Goal: Task Accomplishment & Management: Manage account settings

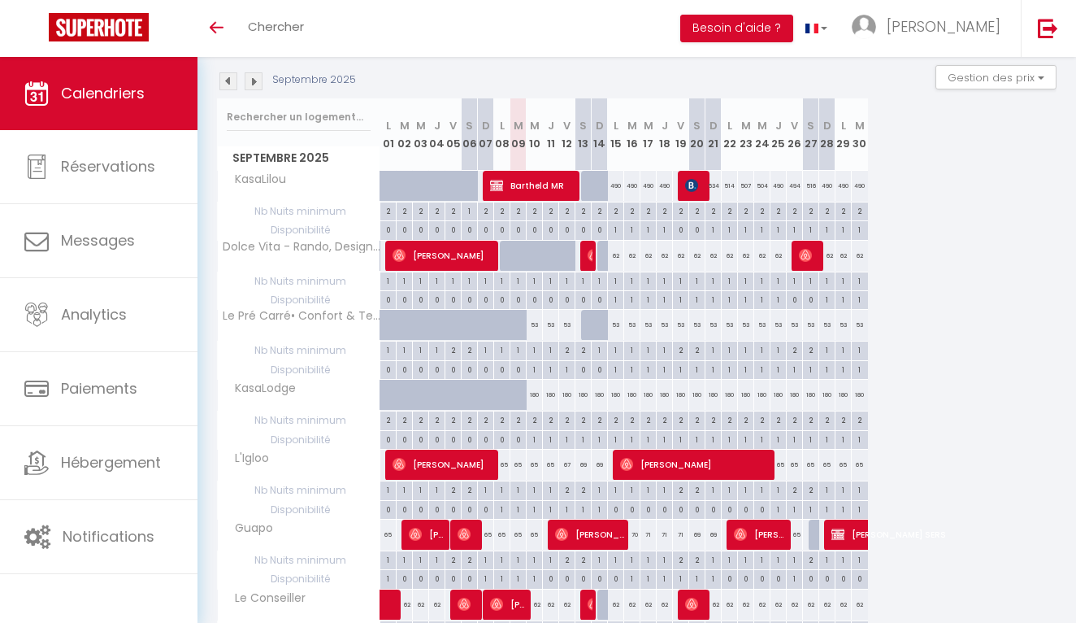
scroll to position [173, 0]
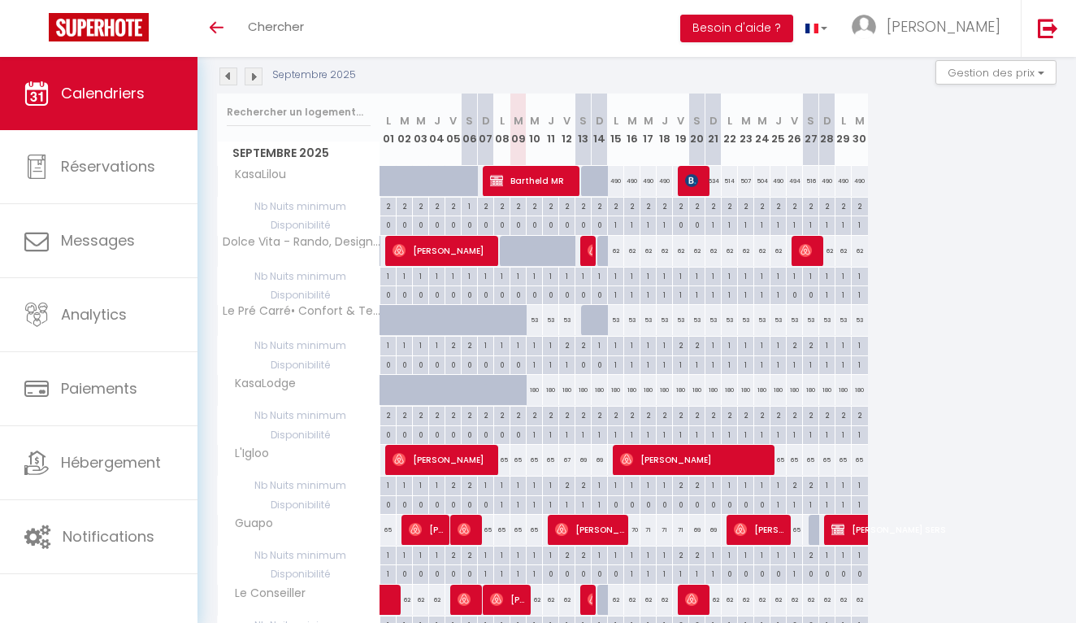
click at [463, 248] on span "[PERSON_NAME]" at bounding box center [444, 250] width 103 height 31
select select "OK"
select select "0"
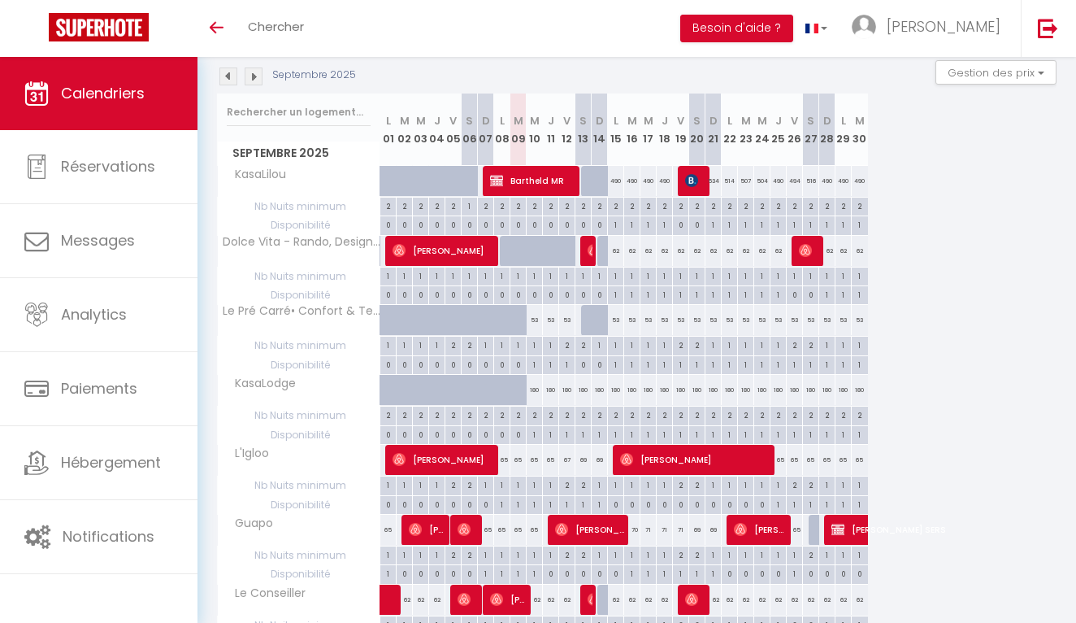
select select "1"
select select
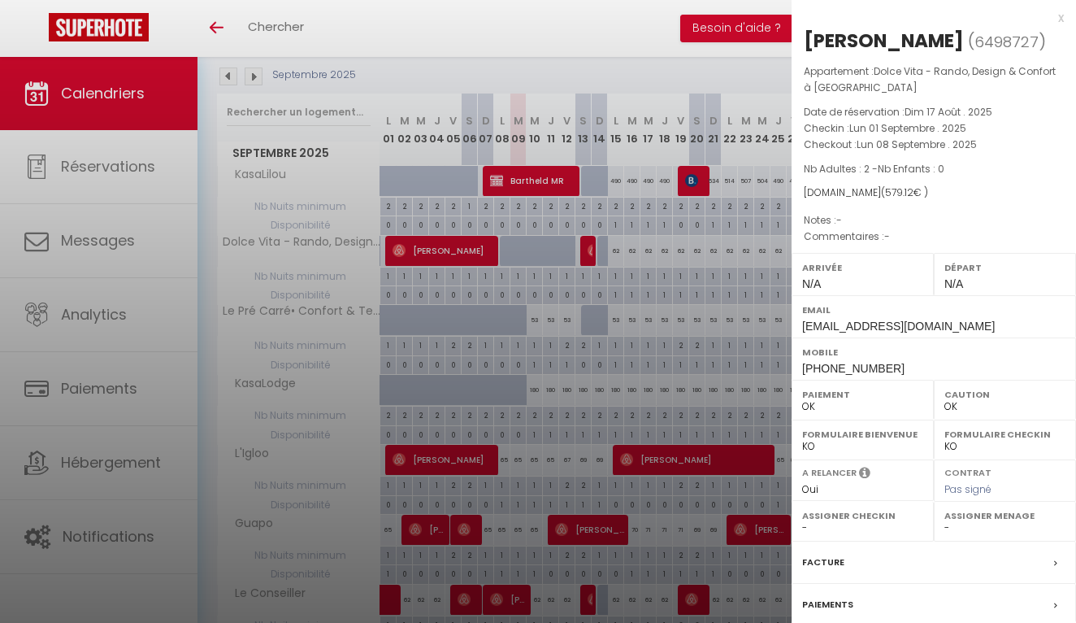
click at [463, 248] on div at bounding box center [538, 311] width 1076 height 623
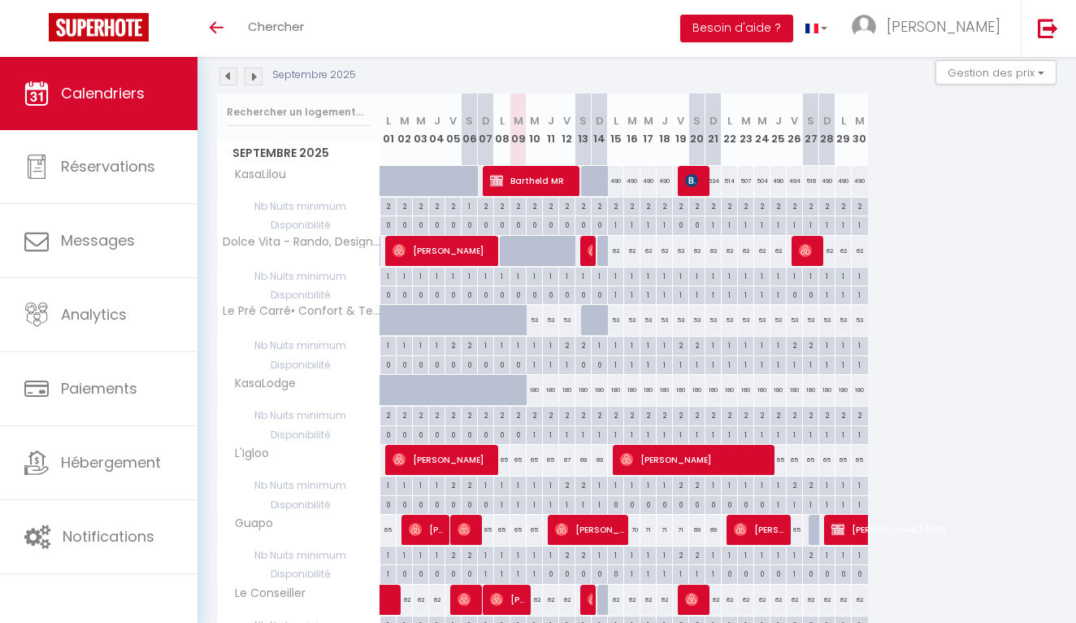
click at [582, 254] on div at bounding box center [589, 251] width 16 height 31
click at [588, 254] on img at bounding box center [594, 250] width 13 height 13
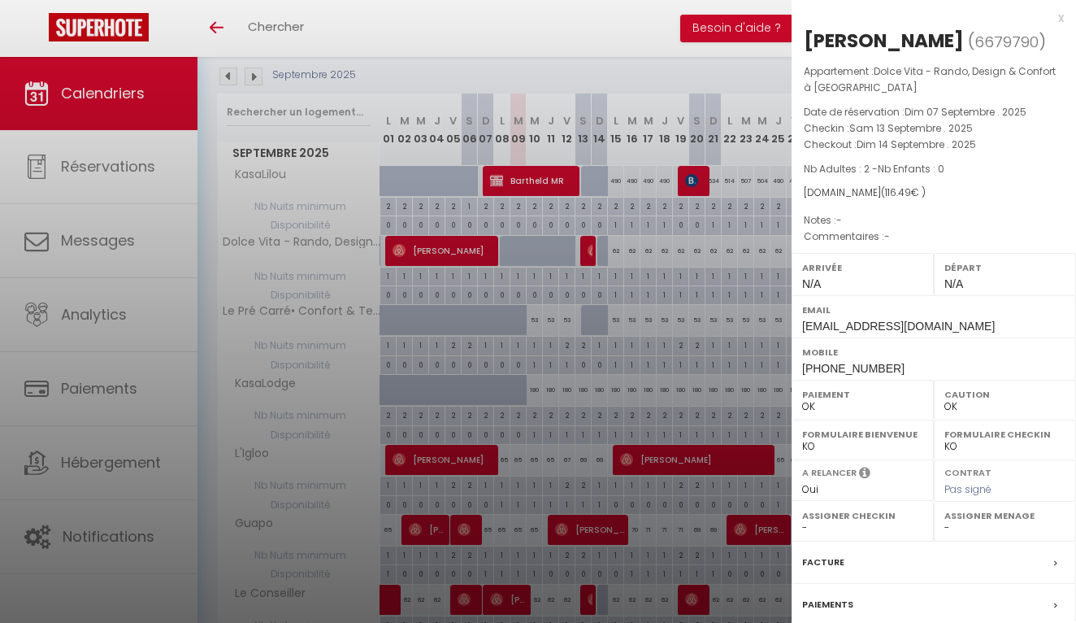
click at [588, 254] on div at bounding box center [538, 311] width 1076 height 623
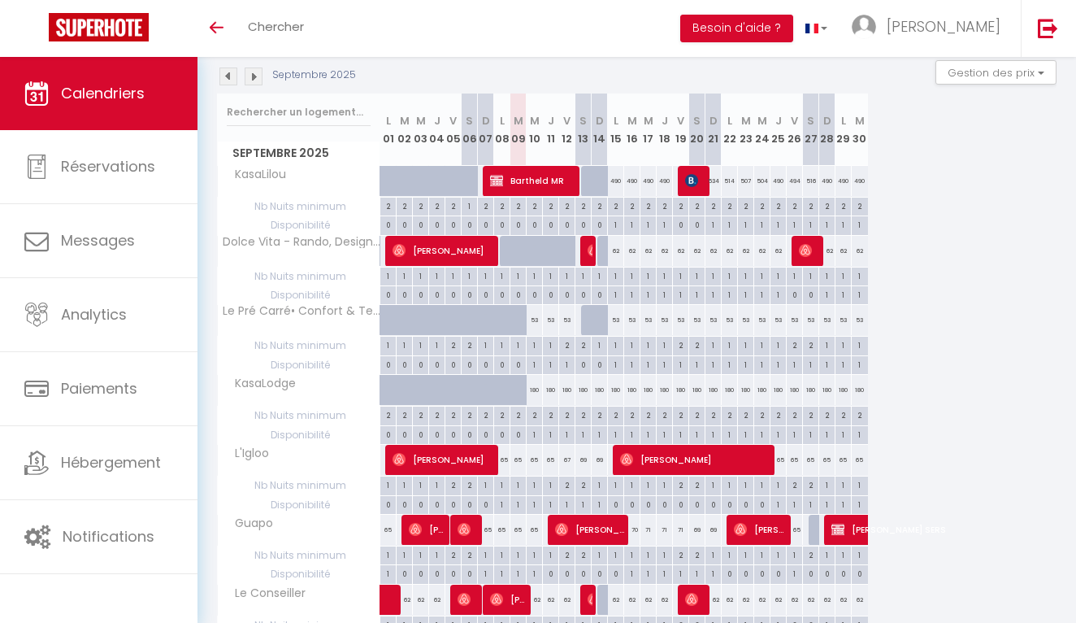
click at [804, 256] on span "[PERSON_NAME]" at bounding box center [810, 250] width 22 height 31
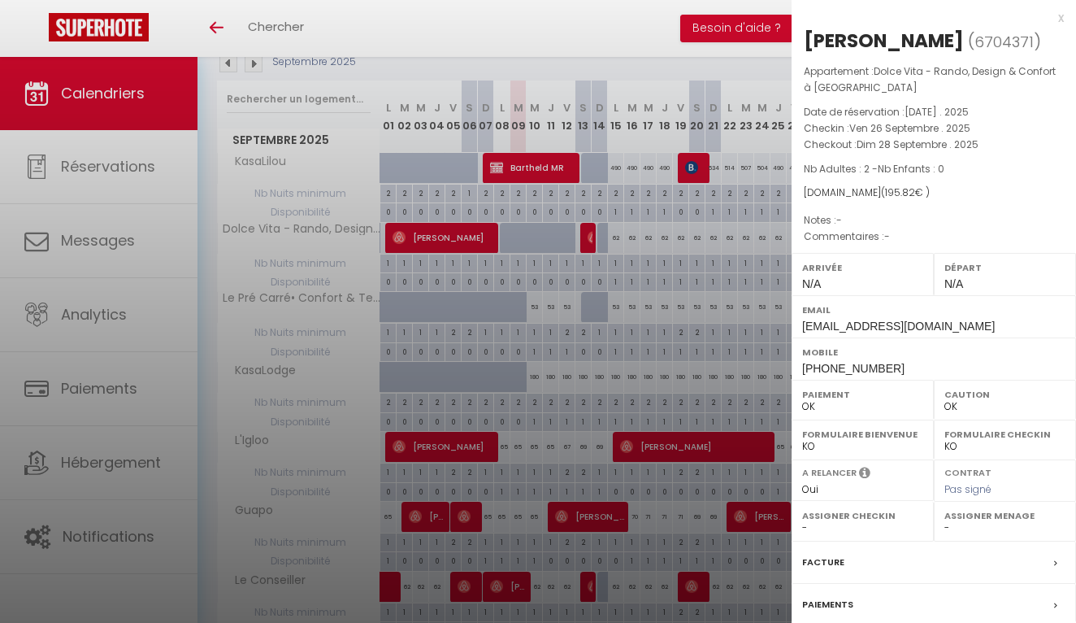
scroll to position [193, 0]
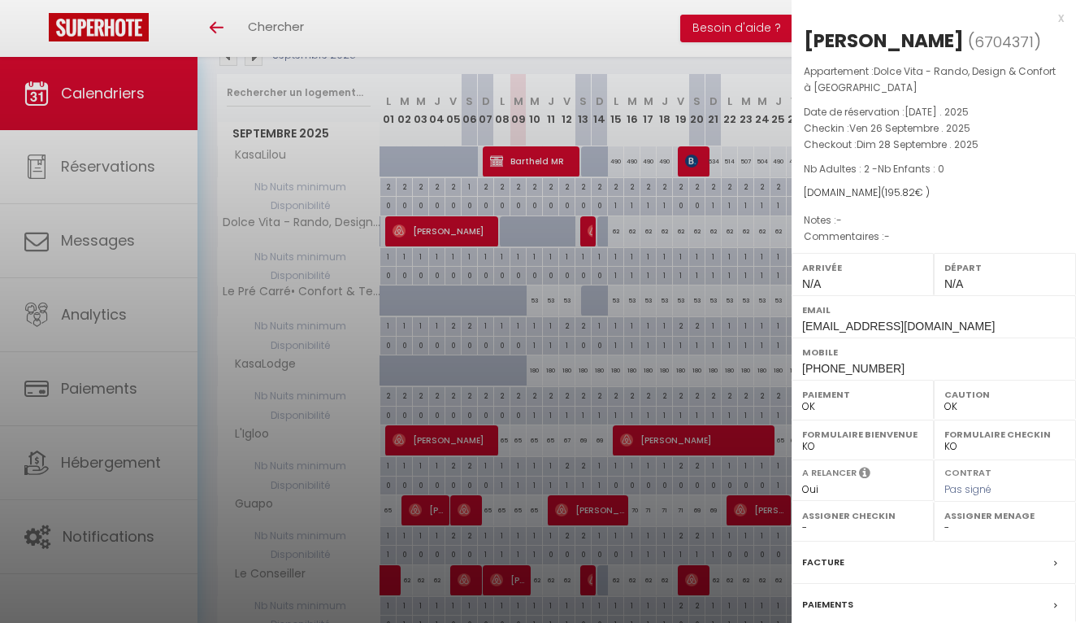
click at [756, 286] on div at bounding box center [538, 311] width 1076 height 623
